Goal: Transaction & Acquisition: Book appointment/travel/reservation

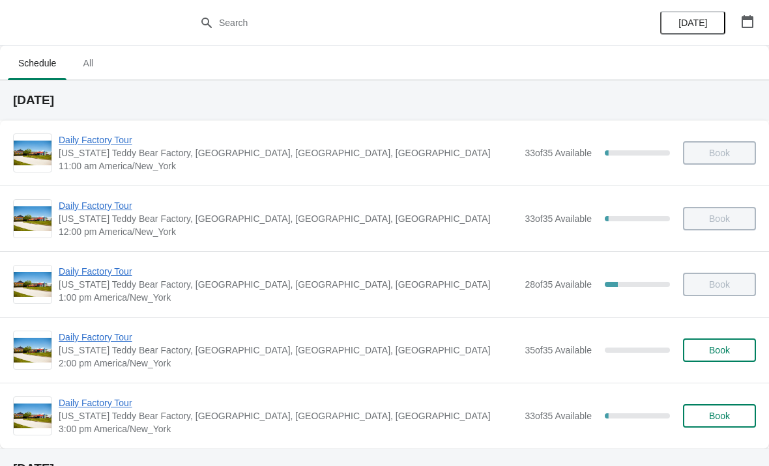
click at [83, 339] on span "Daily Factory Tour" at bounding box center [288, 337] width 459 height 13
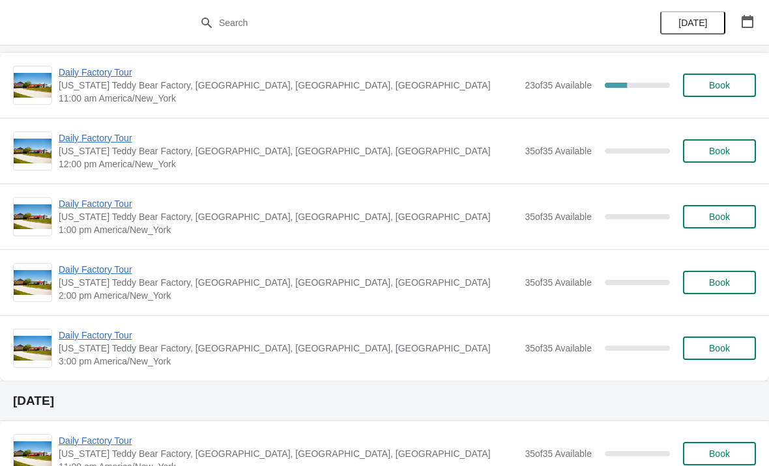
scroll to position [2512, 0]
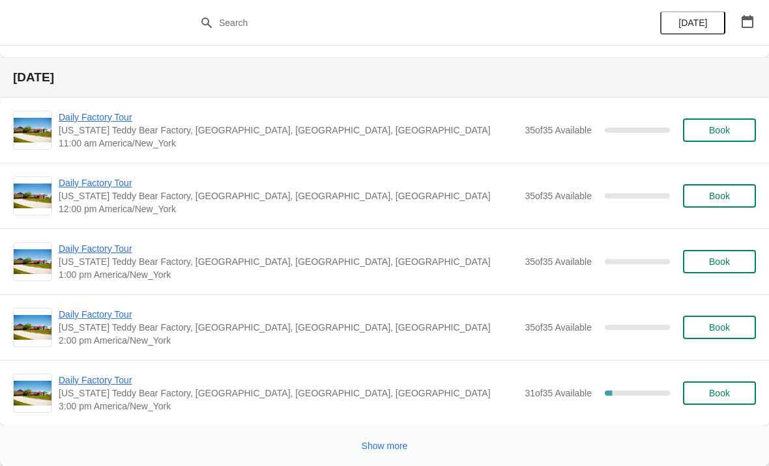
scroll to position [2603, 0]
click at [397, 444] on span "Show more" at bounding box center [384, 446] width 46 height 10
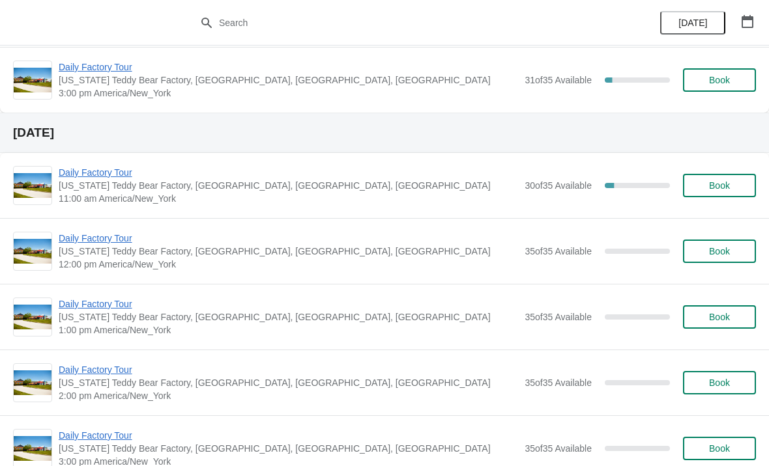
scroll to position [3036, 0]
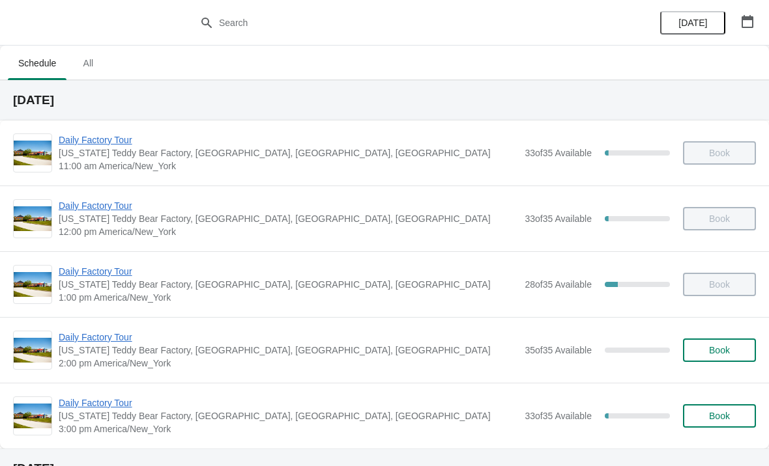
click at [89, 342] on span "Daily Factory Tour" at bounding box center [288, 337] width 459 height 13
